Goal: Communication & Community: Answer question/provide support

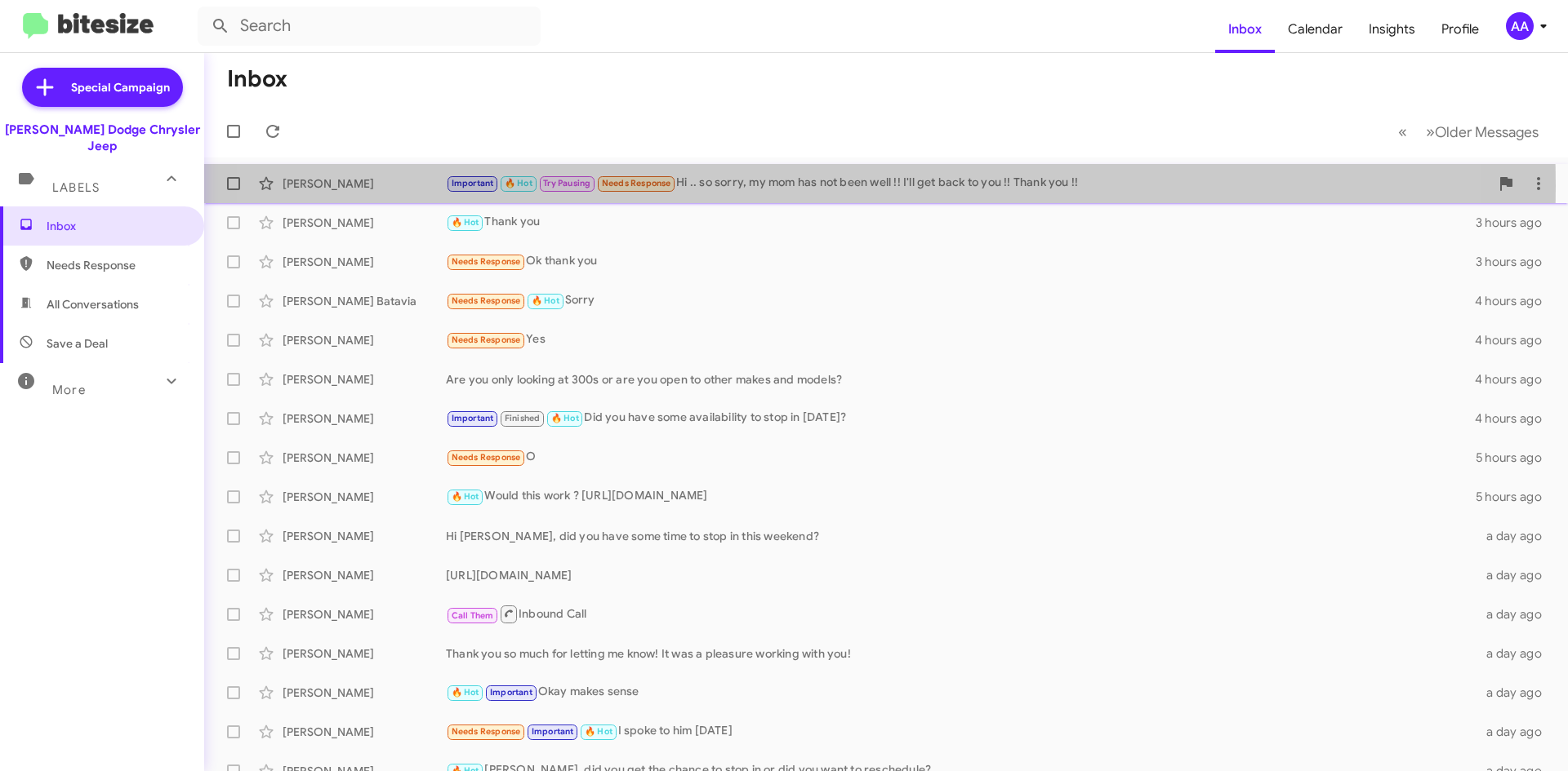
click at [793, 185] on div "Important 🔥 Hot Try Pausing Needs Response Hi .. so sorry, my mom has not been …" at bounding box center [967, 182] width 1044 height 18
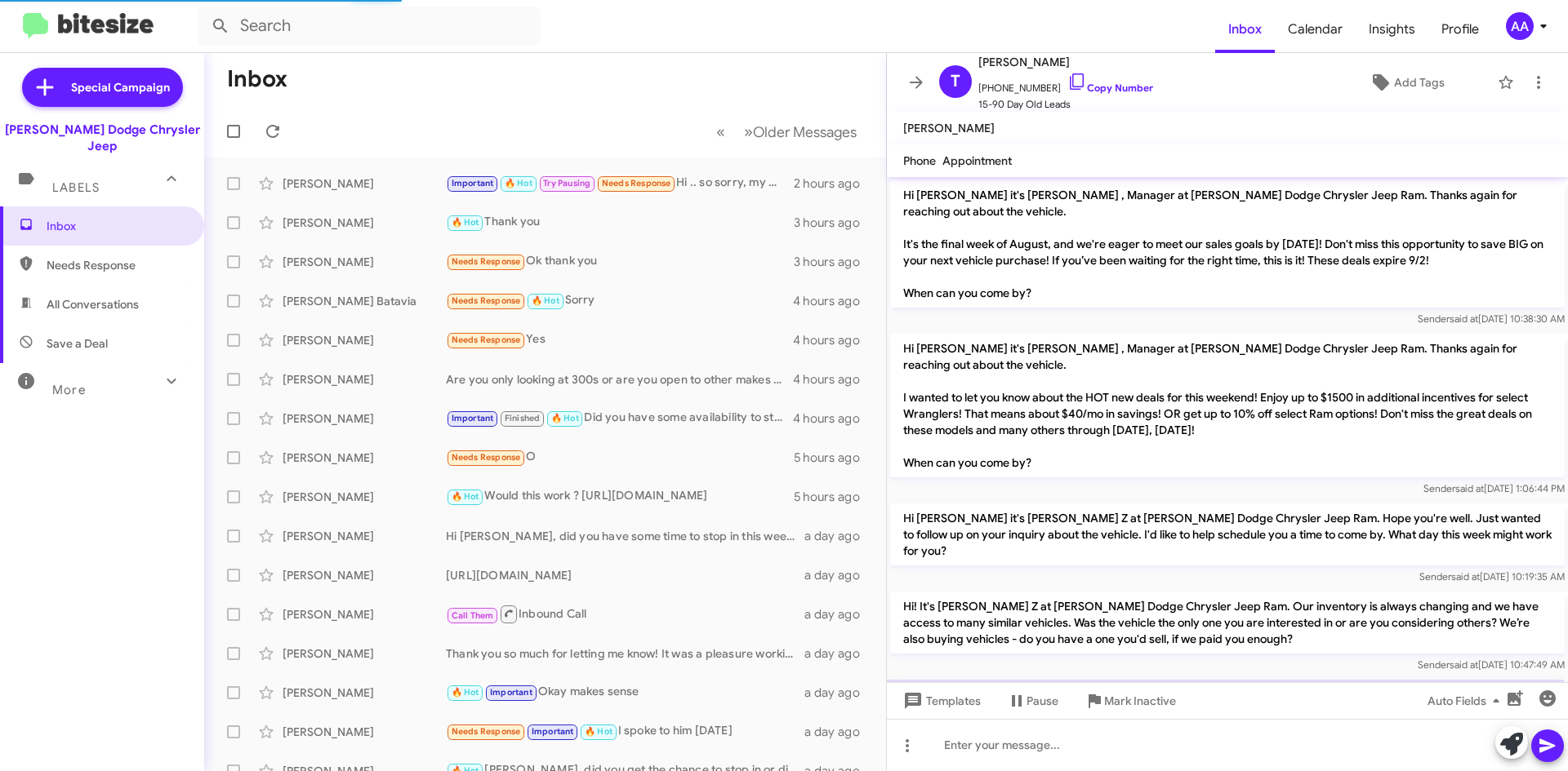
scroll to position [753, 0]
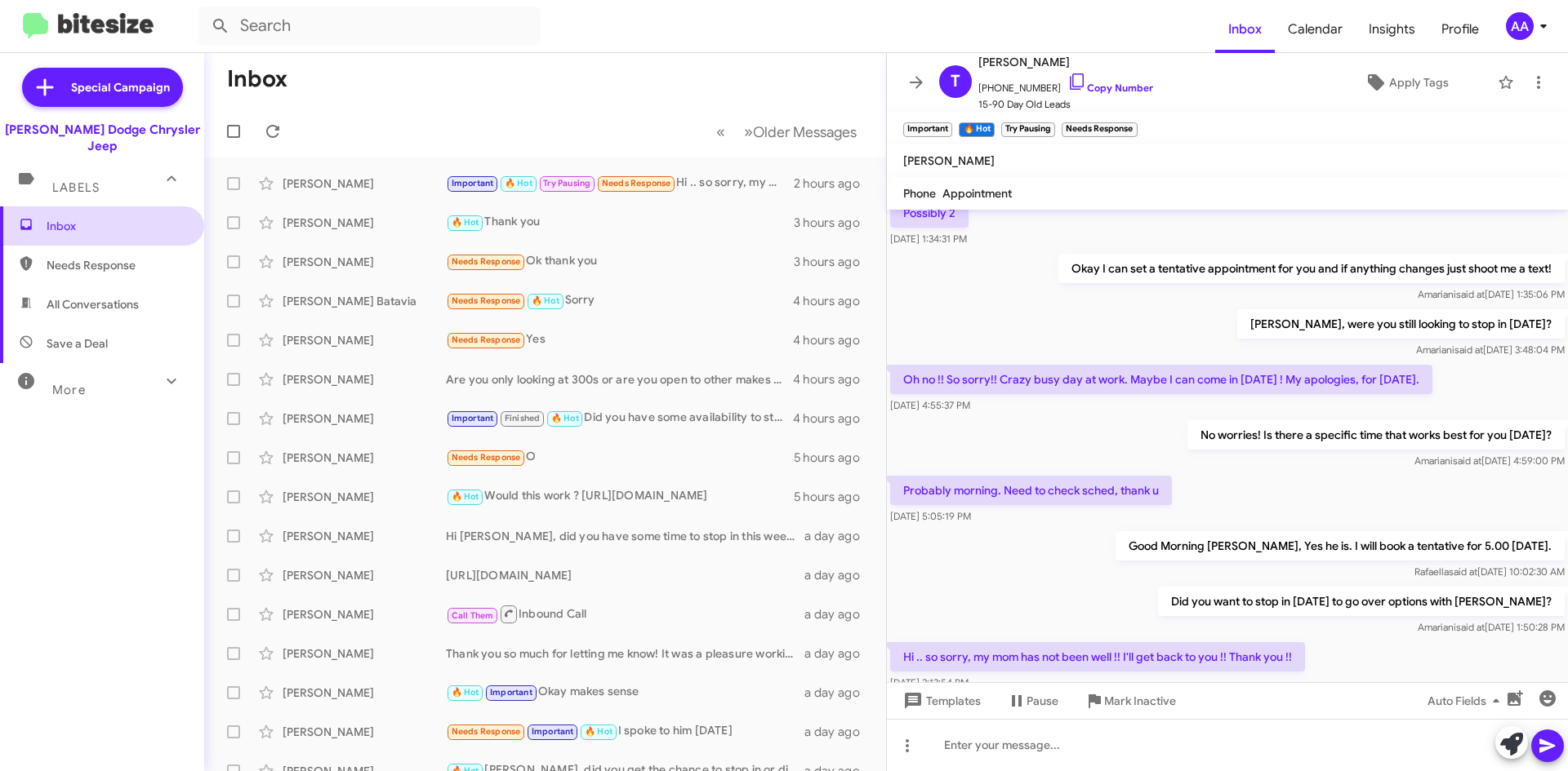
click at [103, 218] on span "Inbox" at bounding box center [116, 226] width 139 height 16
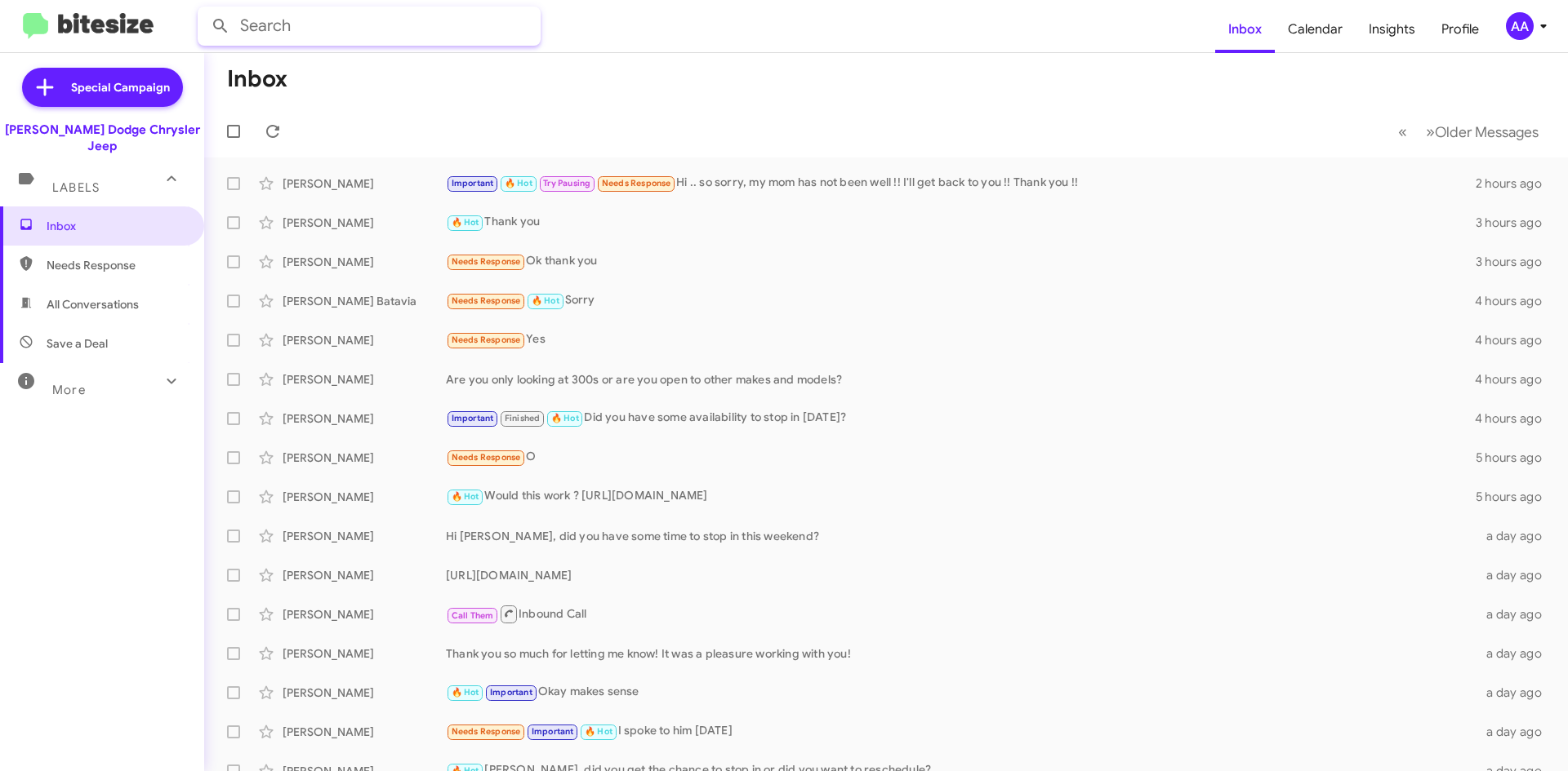
click at [380, 17] on input "text" at bounding box center [369, 26] width 343 height 40
type input "heather damico"
click at [204, 10] on button at bounding box center [220, 26] width 33 height 33
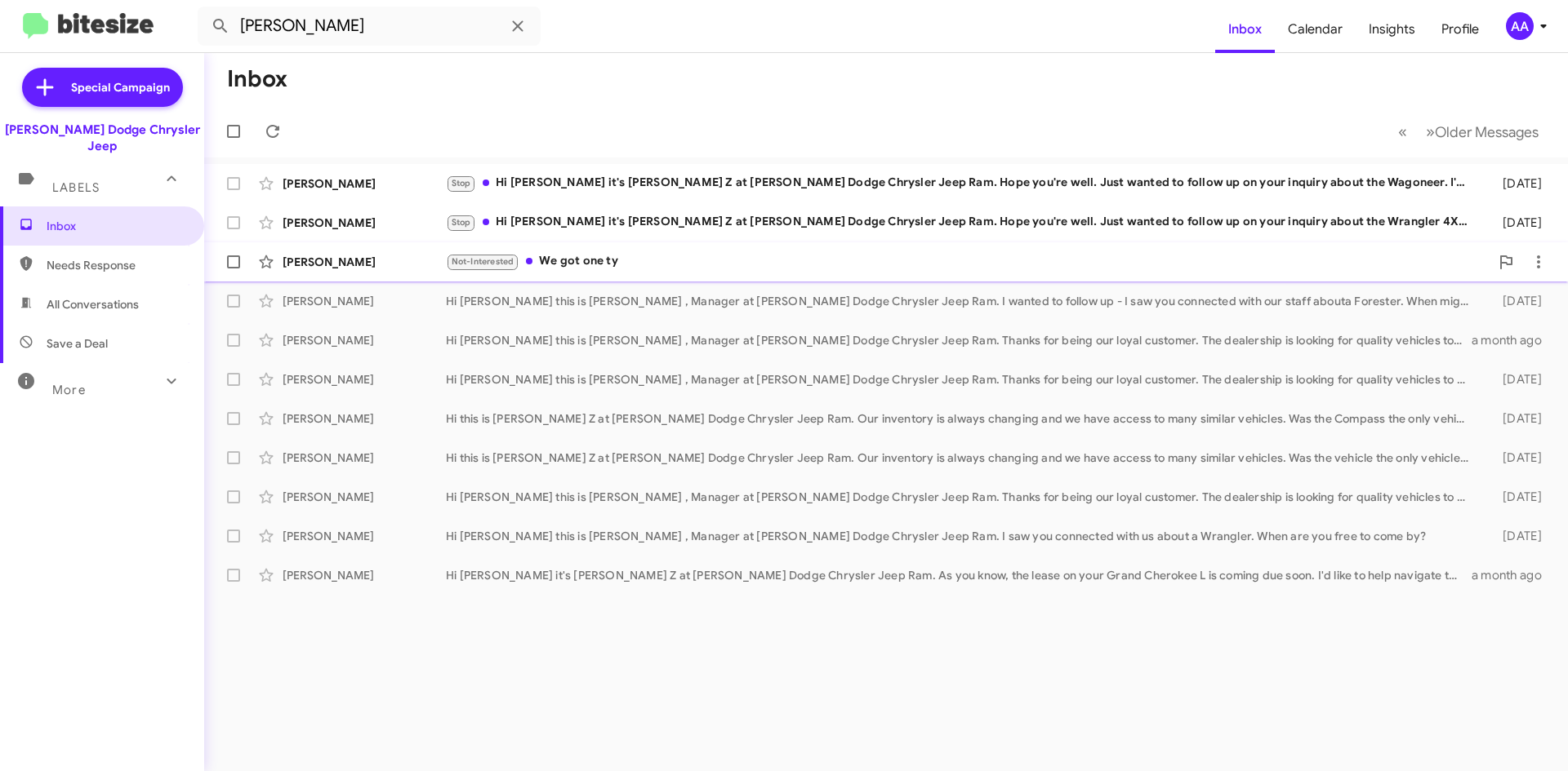
click at [630, 259] on div "Not-Interested We got one ty" at bounding box center [967, 261] width 1044 height 18
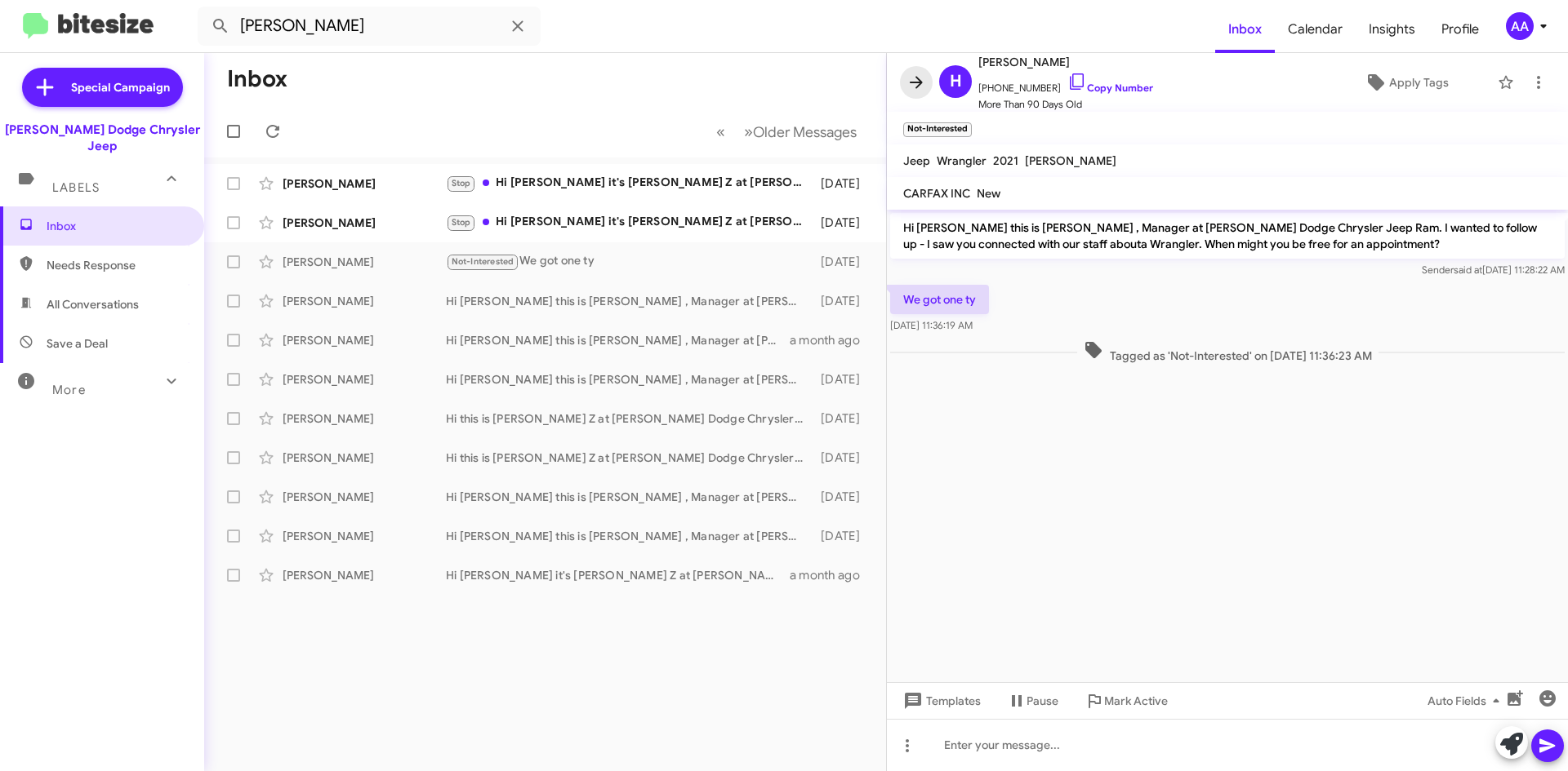
click at [920, 77] on icon at bounding box center [916, 82] width 19 height 19
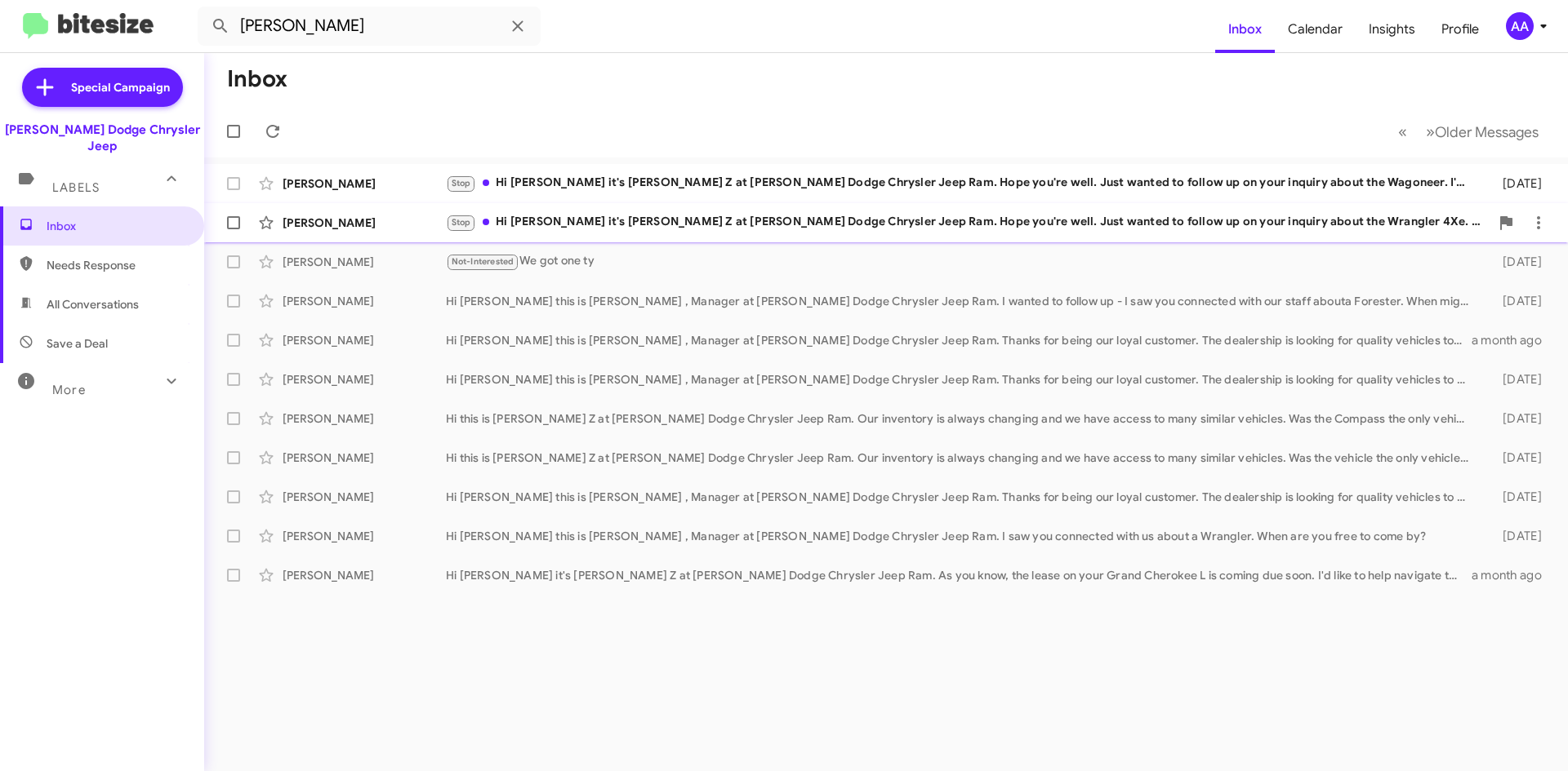
click at [600, 218] on div "Stop Hi Heather it's Patti Z at Nielsen Dodge Chrysler Jeep Ram. Hope you're we…" at bounding box center [967, 222] width 1044 height 18
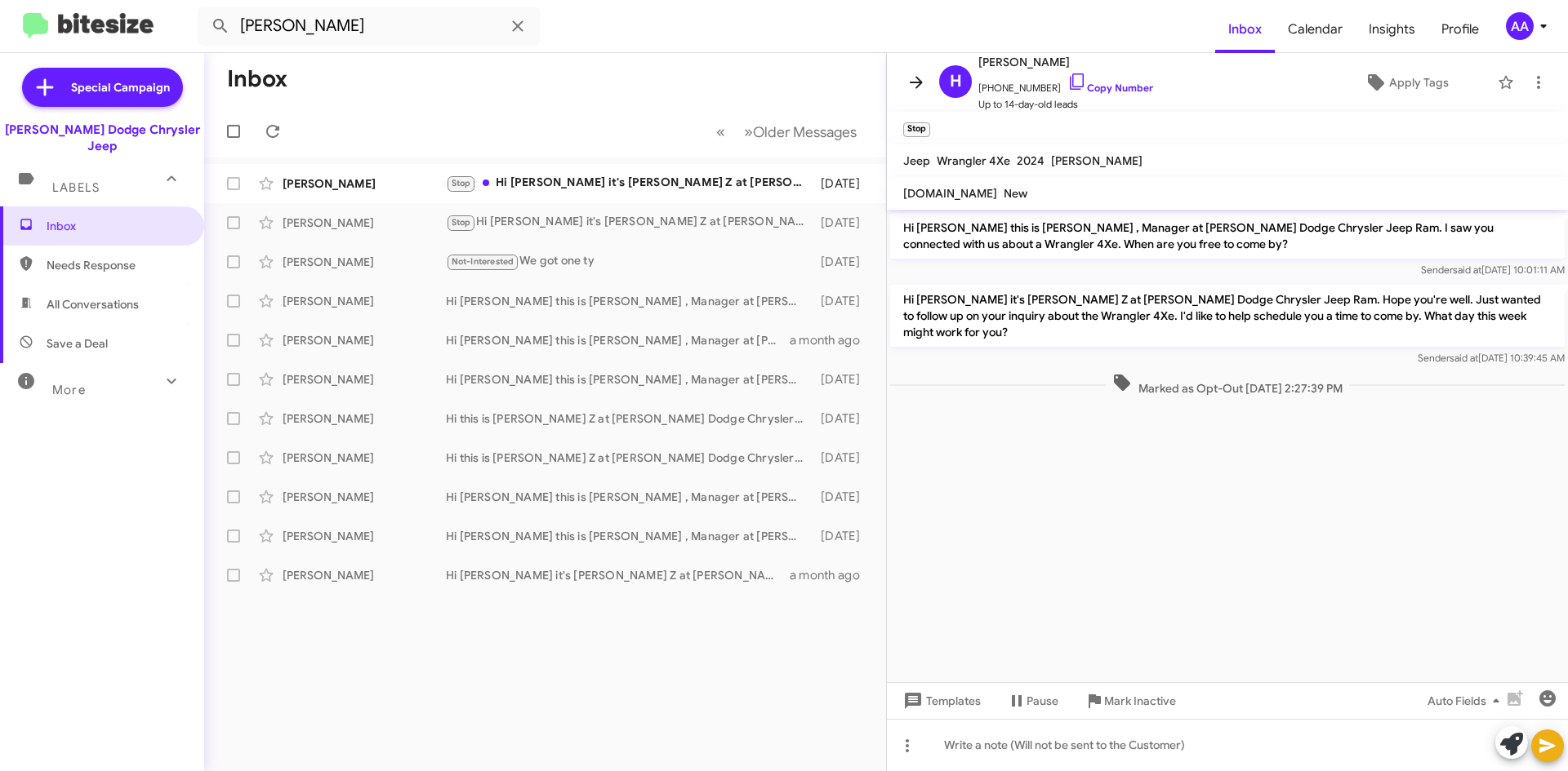
click at [917, 67] on button at bounding box center [916, 83] width 33 height 33
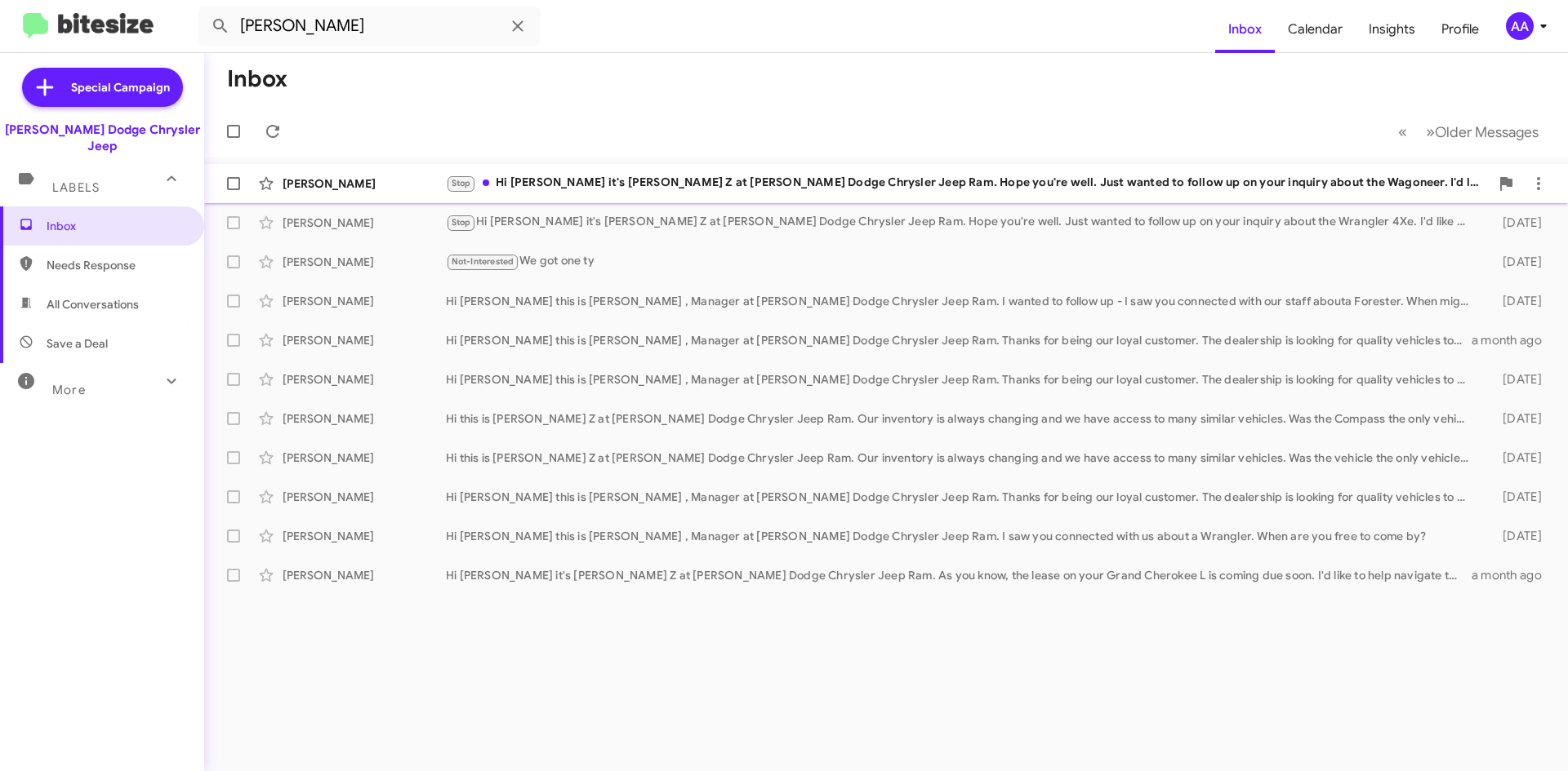
click at [825, 171] on div "Heather Bee Stop Hi Heather it's Patti Z at Nielsen Dodge Chrysler Jeep Ram. Ho…" at bounding box center [886, 183] width 1338 height 33
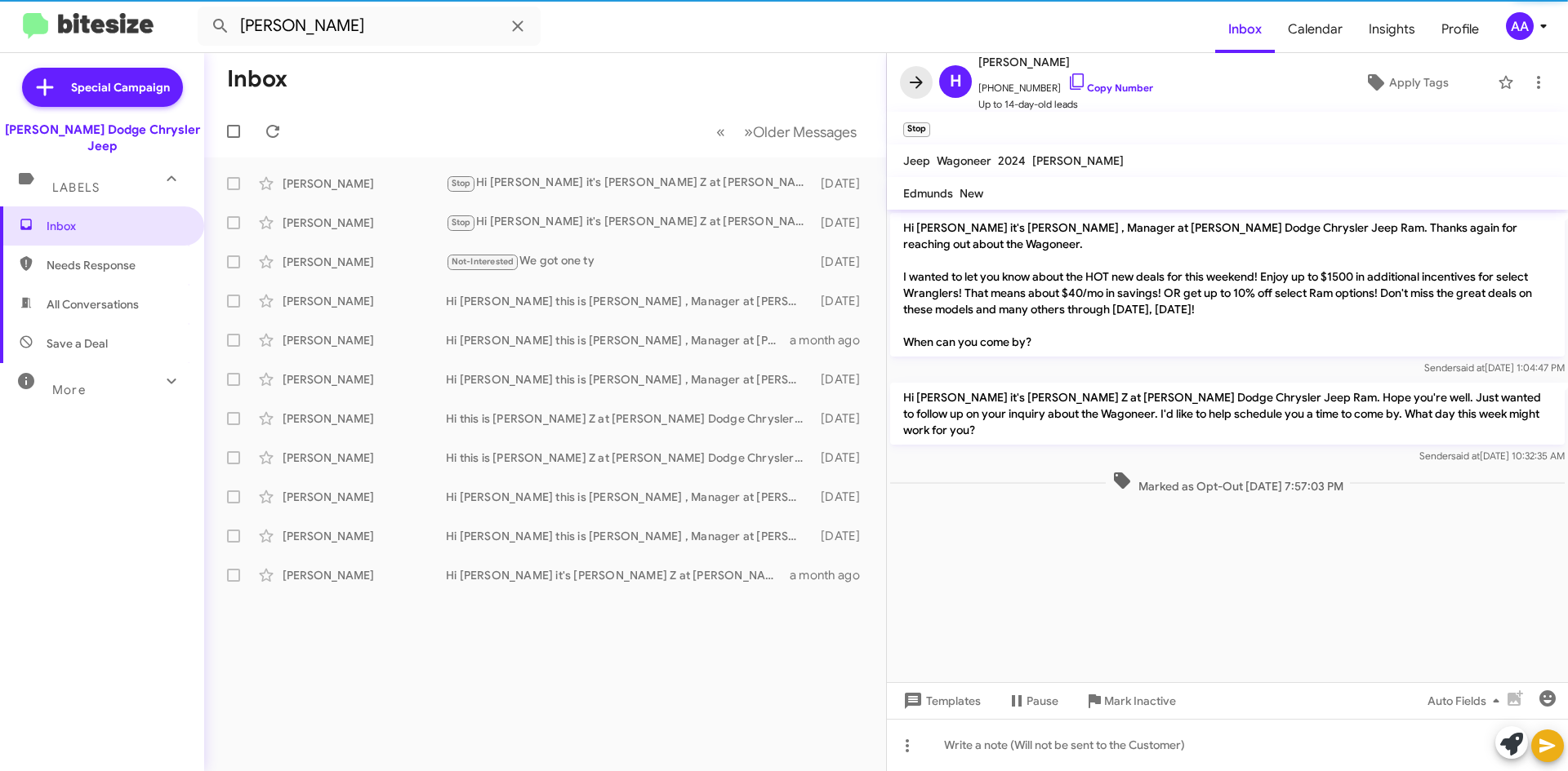
click at [923, 85] on icon at bounding box center [916, 82] width 19 height 19
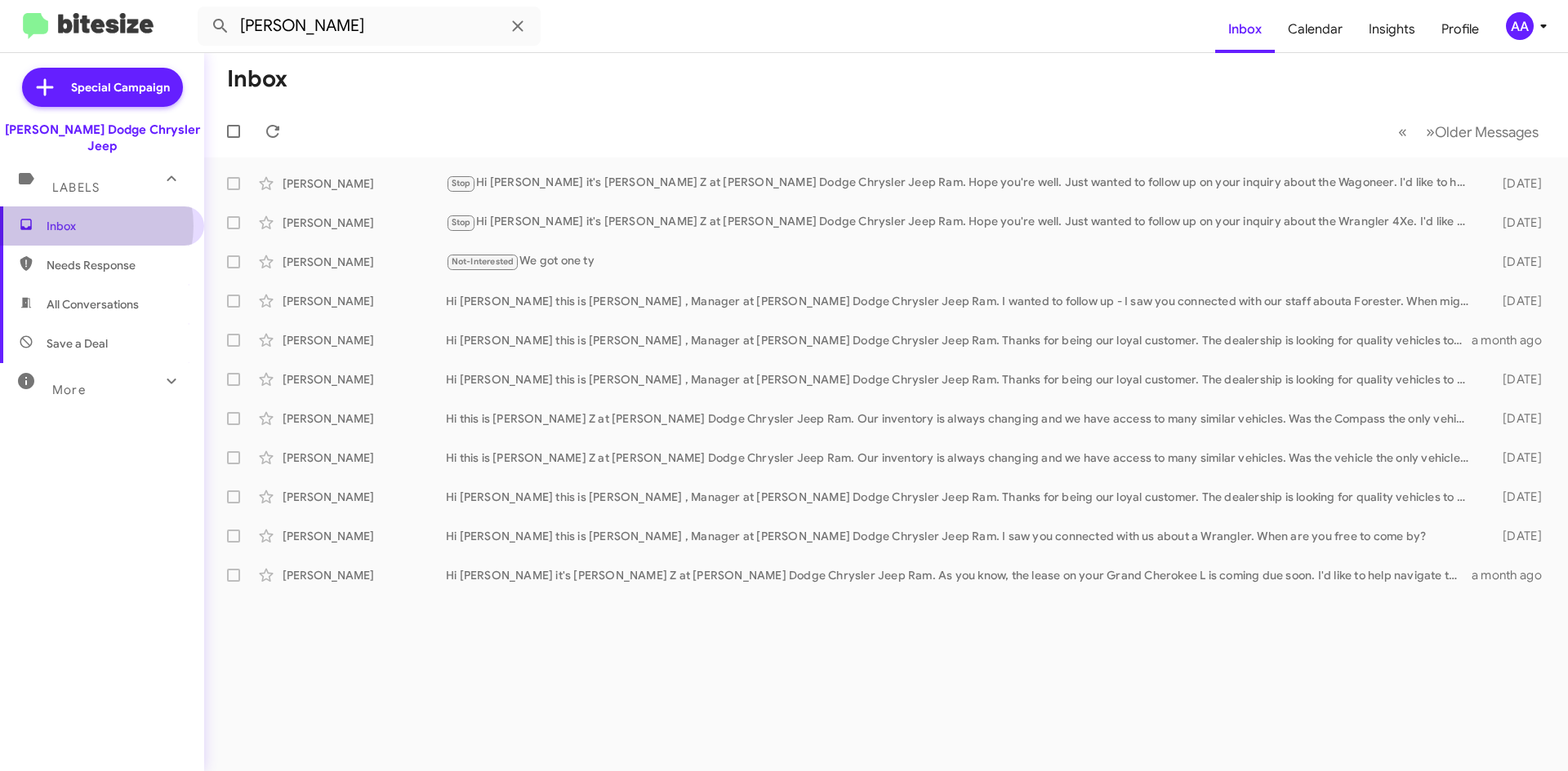
click at [82, 218] on span "Inbox" at bounding box center [116, 226] width 139 height 16
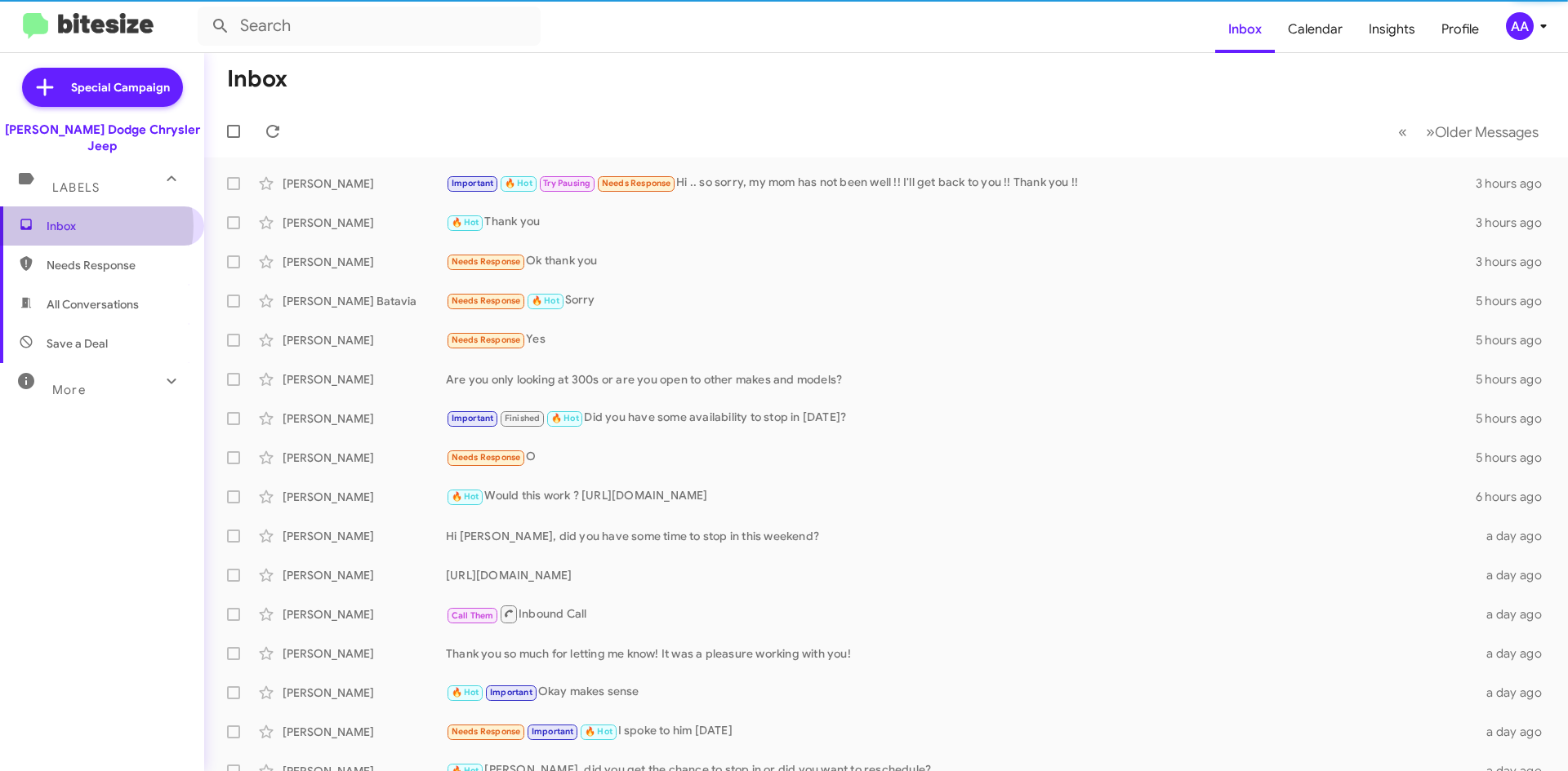
click at [82, 218] on span "Inbox" at bounding box center [116, 226] width 139 height 16
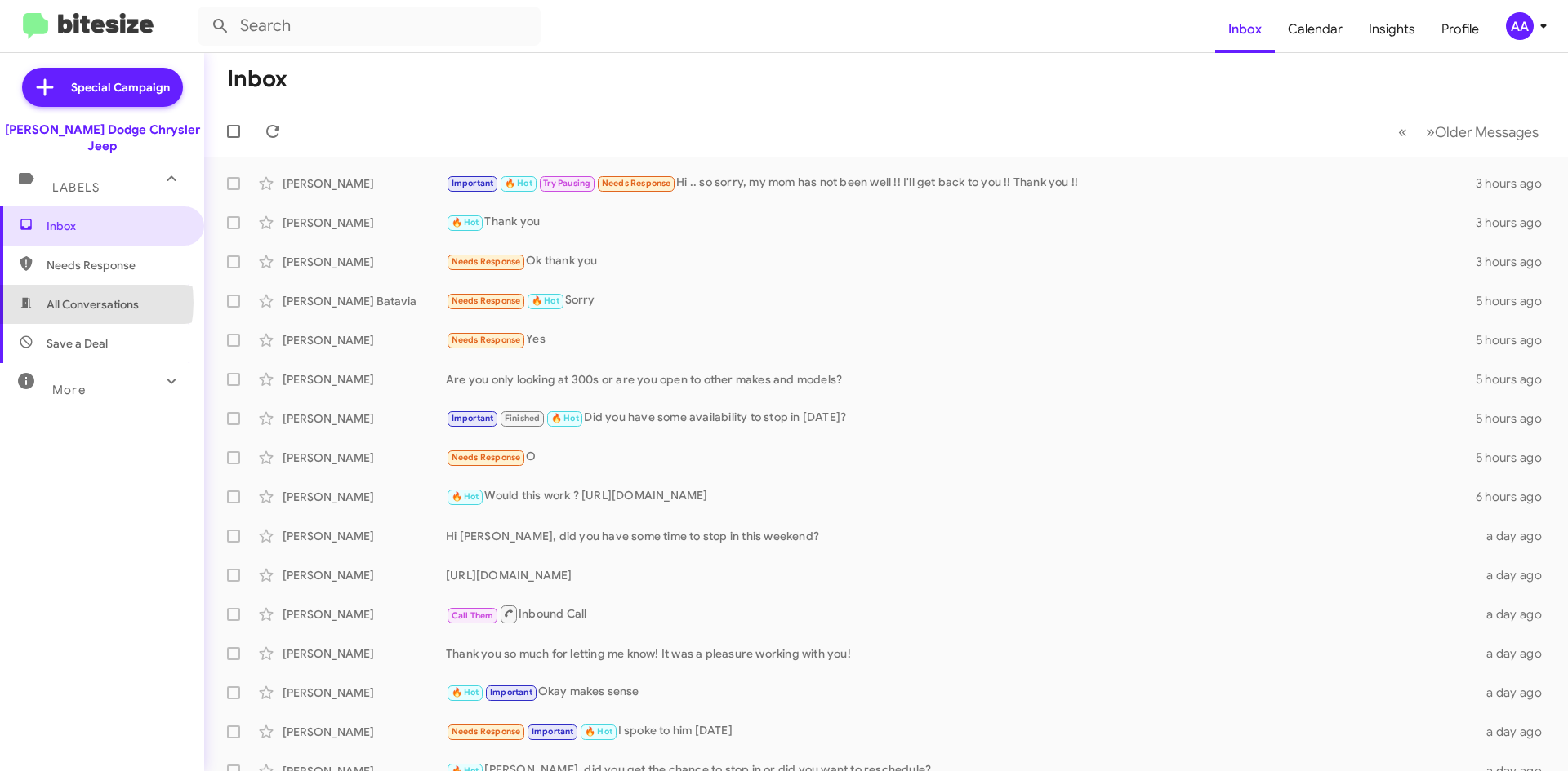
click at [67, 296] on span "All Conversations" at bounding box center [93, 304] width 93 height 16
type input "in:all-conversations"
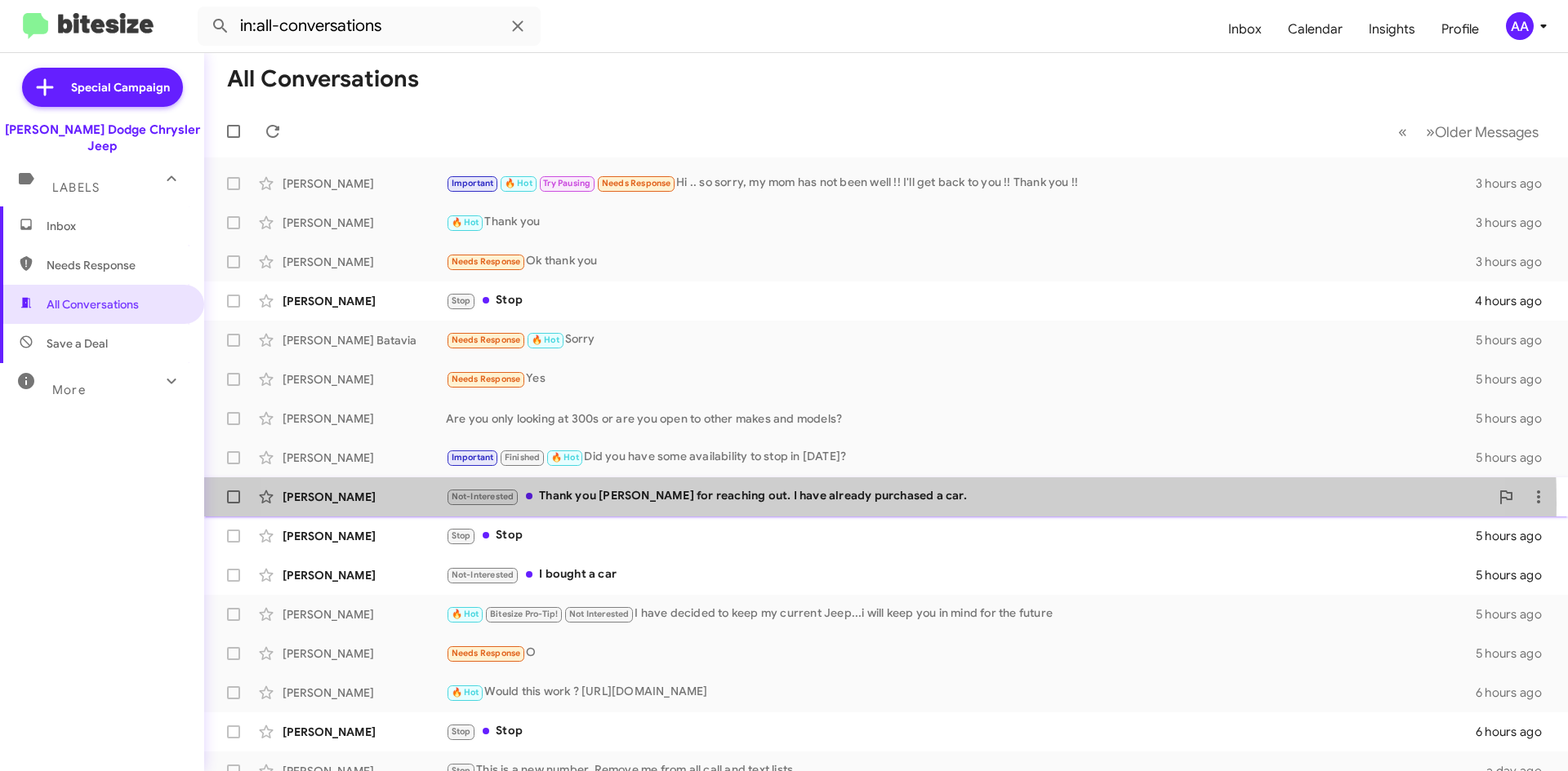
click at [804, 504] on div "Not-Interested Thank you Patti for reaching out. I have already purchased a car." at bounding box center [967, 496] width 1044 height 18
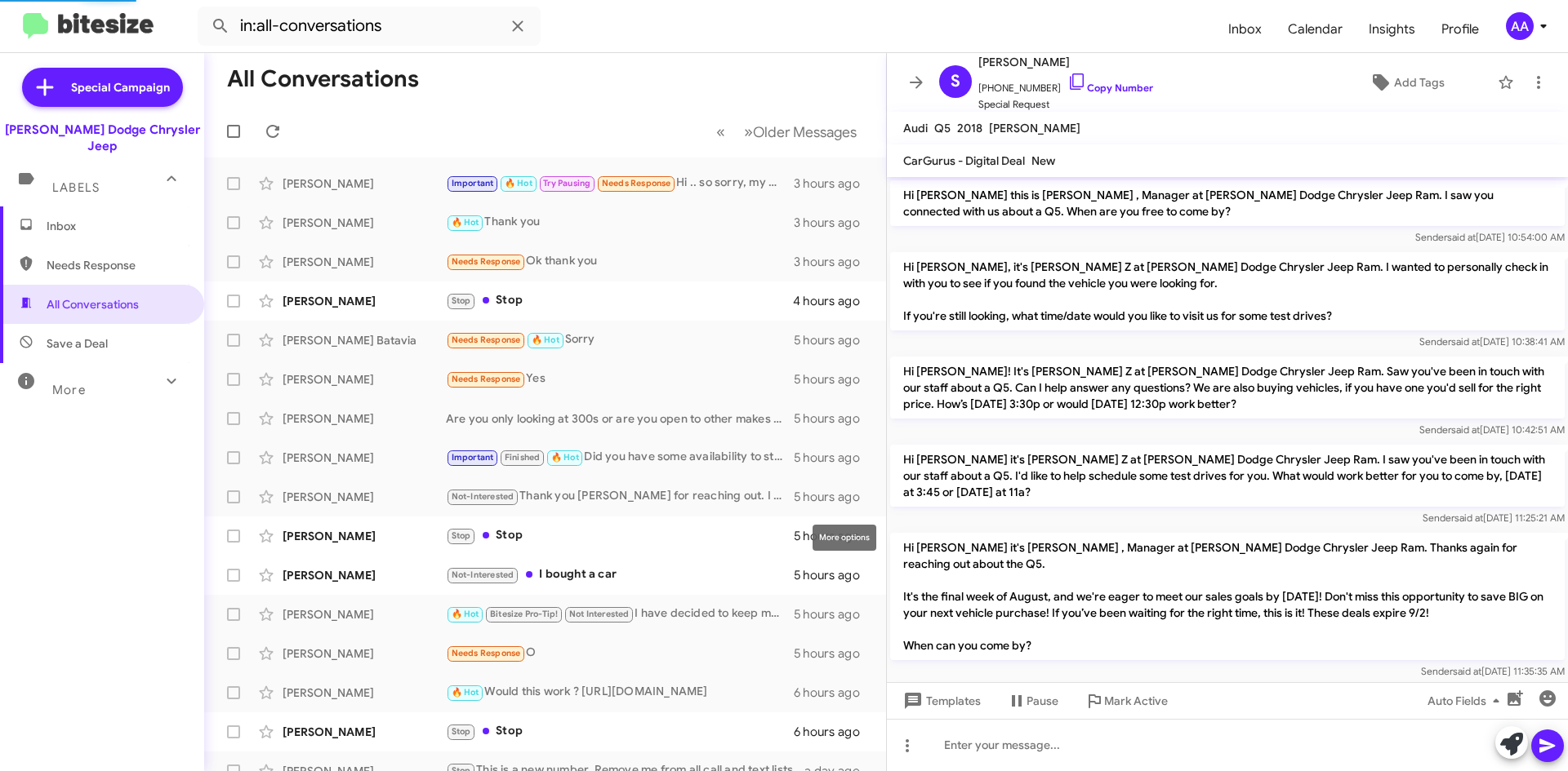
scroll to position [425, 0]
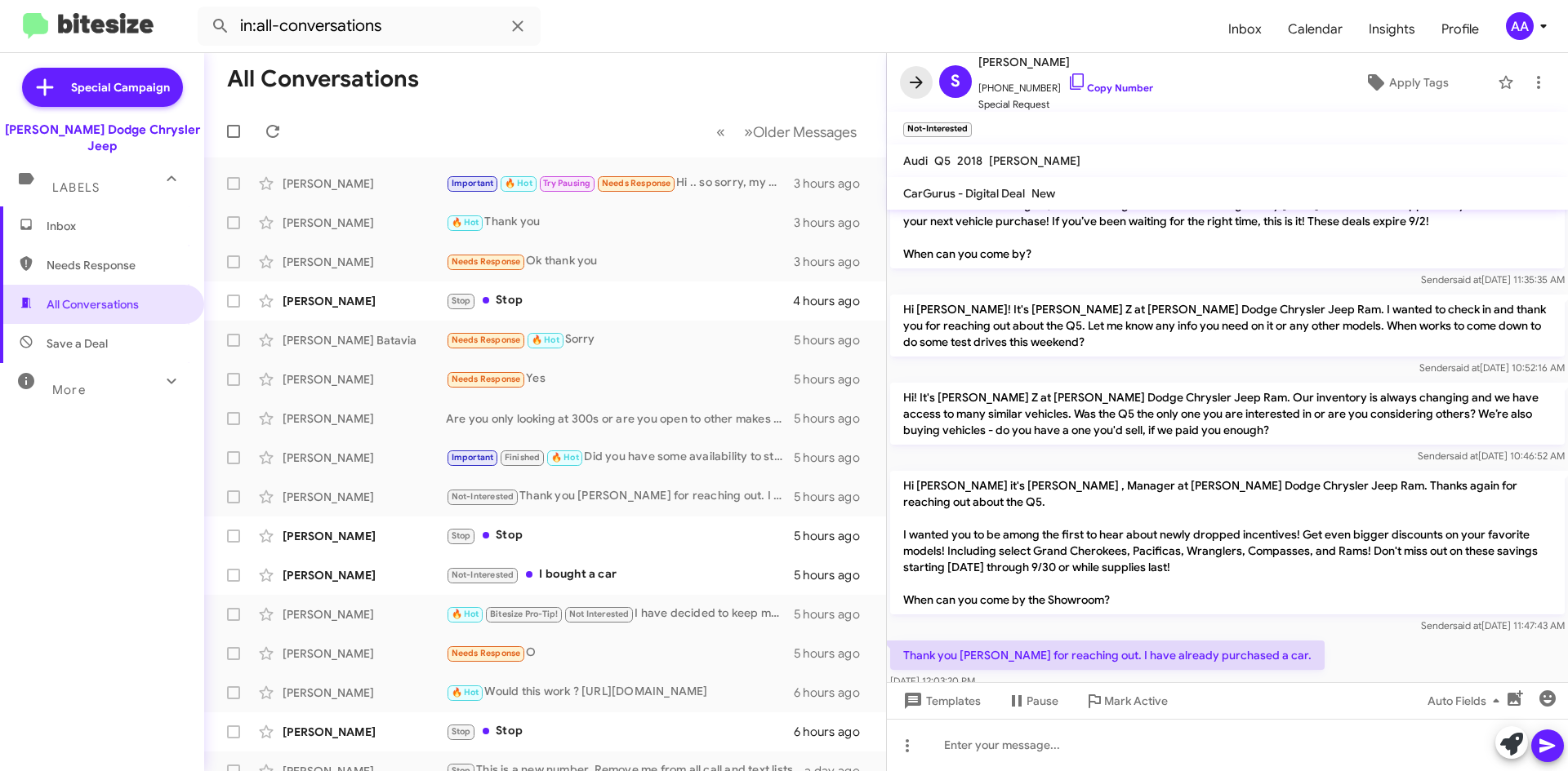
click at [917, 81] on icon at bounding box center [916, 82] width 19 height 19
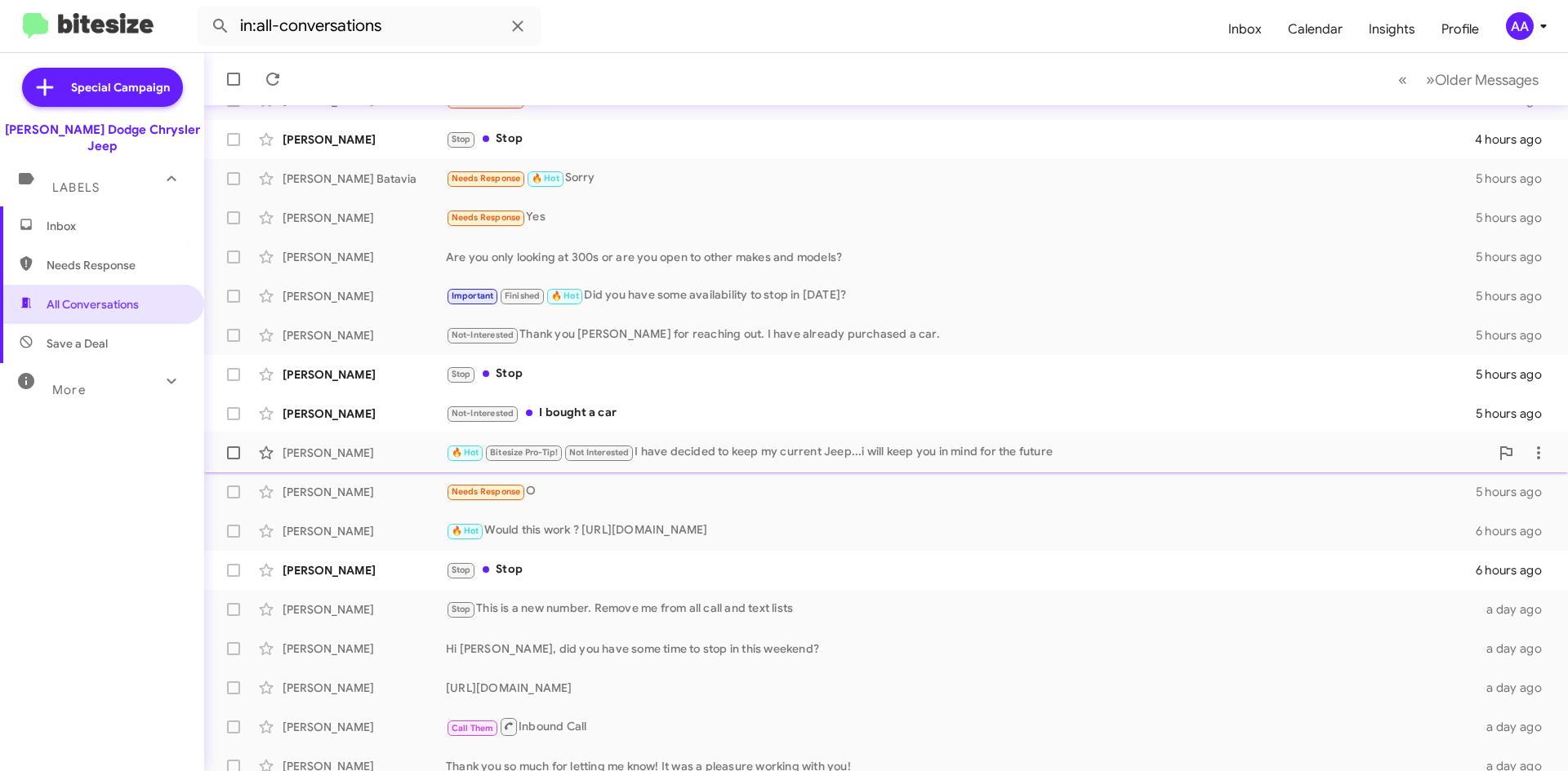
scroll to position [163, 0]
